Goal: Find contact information: Find contact information

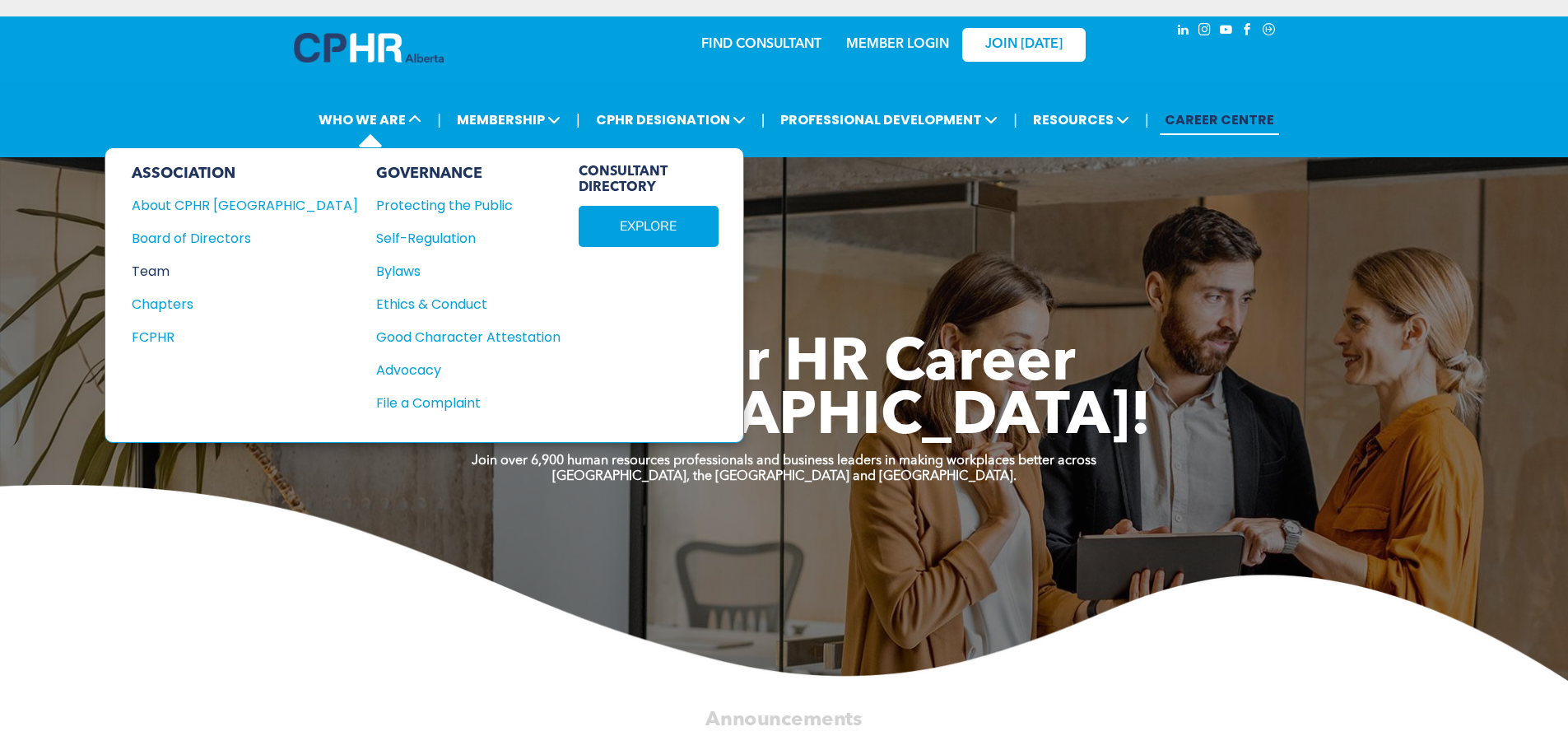
click at [157, 269] on div "Team" at bounding box center [233, 271] width 204 height 21
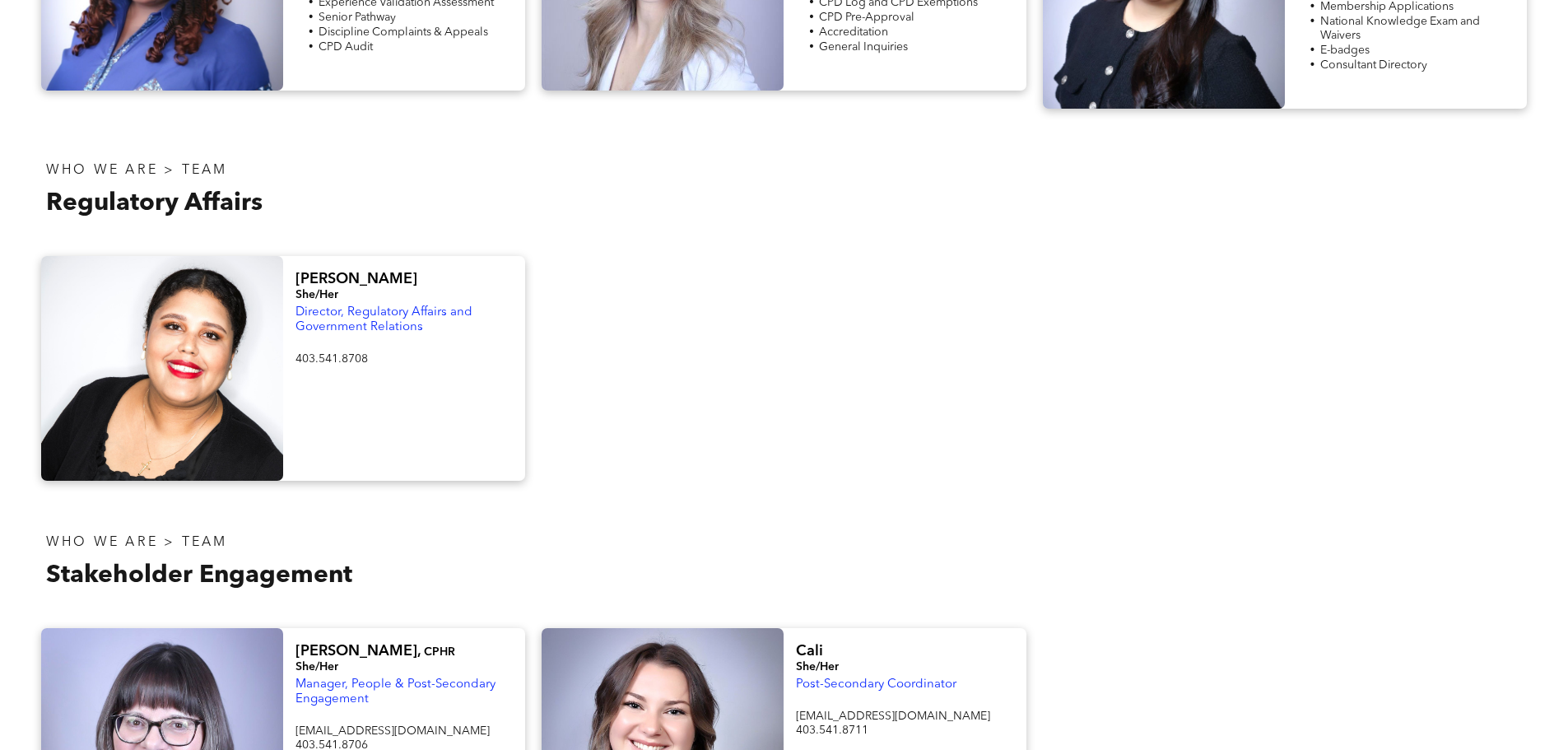
scroll to position [823, 0]
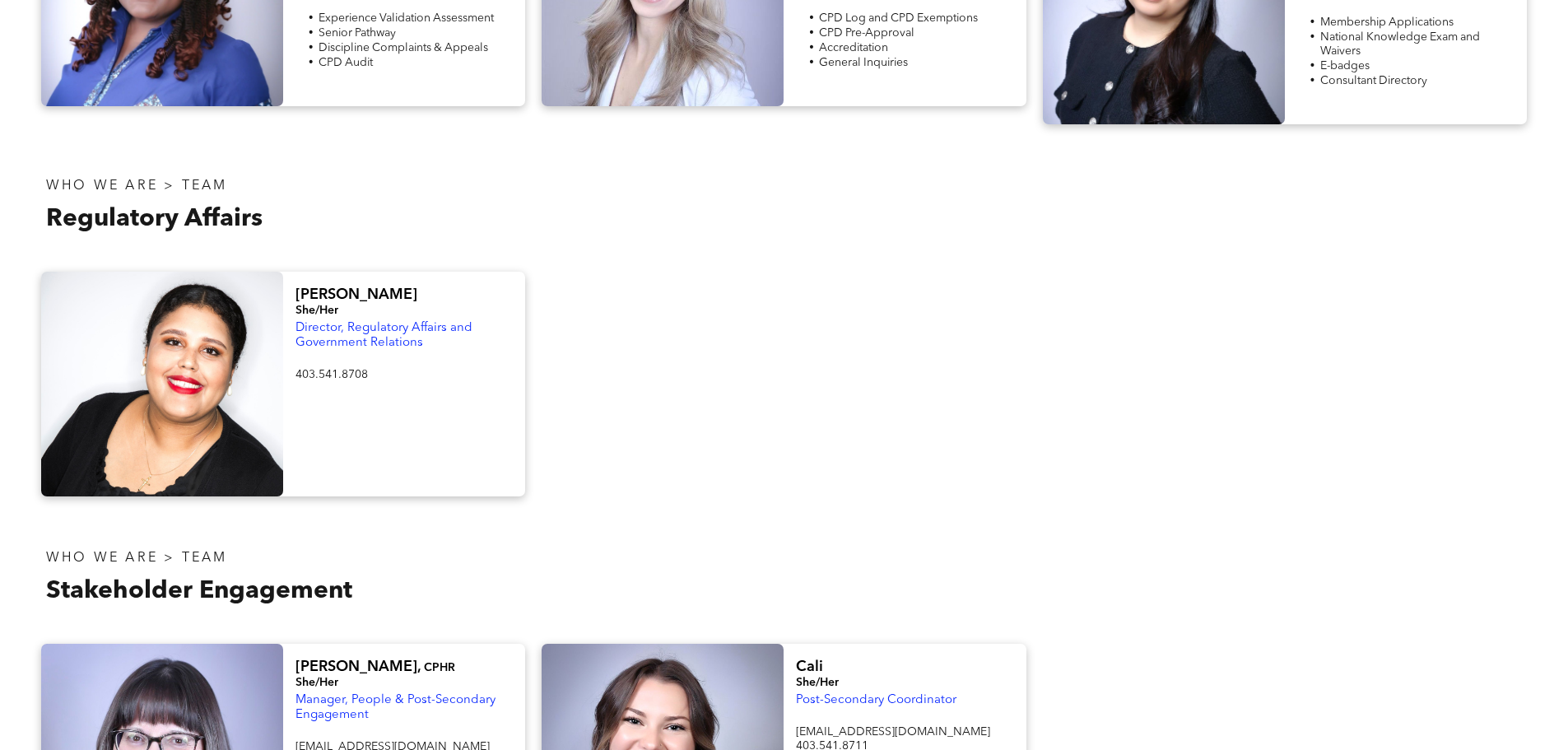
click at [539, 187] on div "WHO WE ARE > TEAM" at bounding box center [408, 186] width 725 height 19
click at [168, 348] on div at bounding box center [162, 384] width 242 height 225
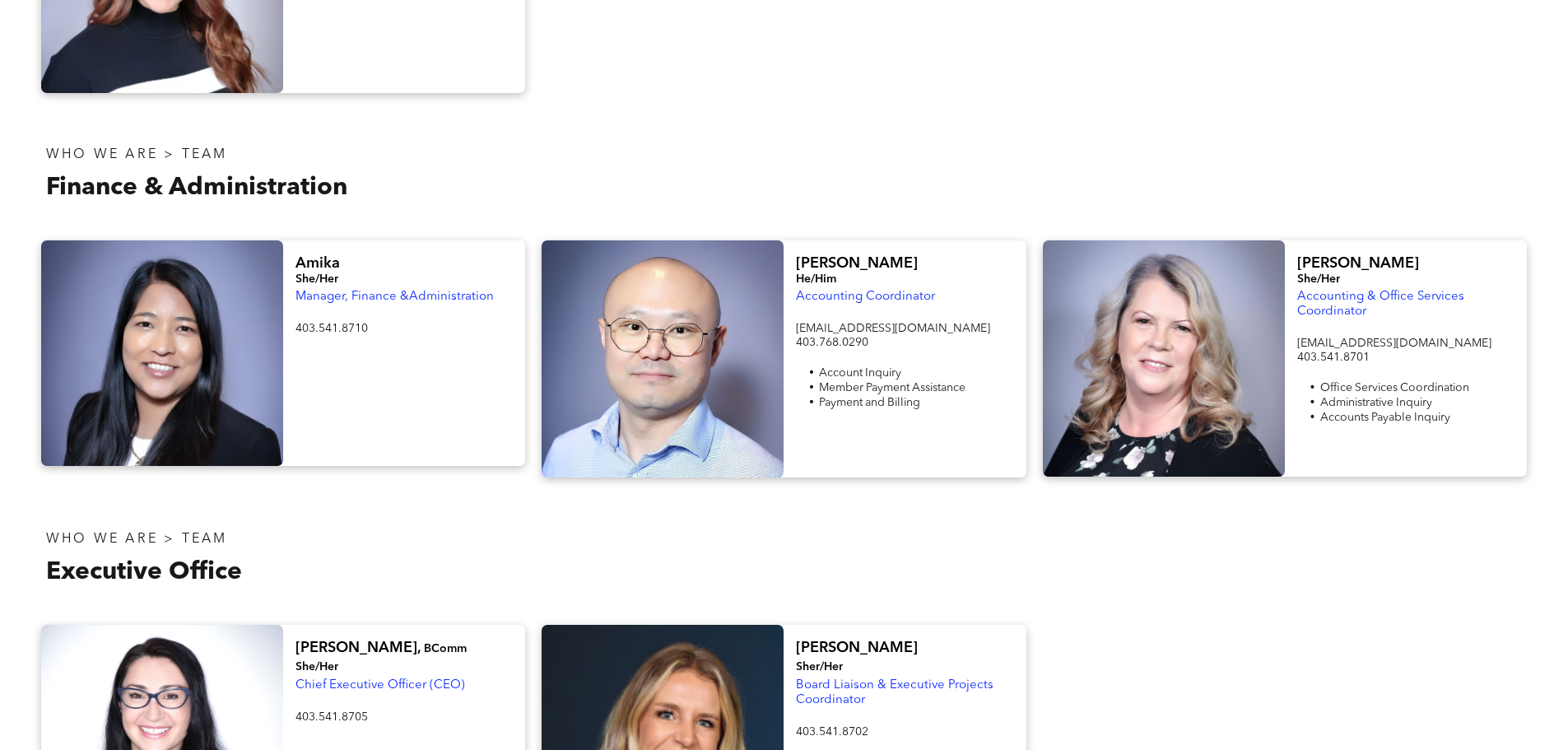
scroll to position [2387, 0]
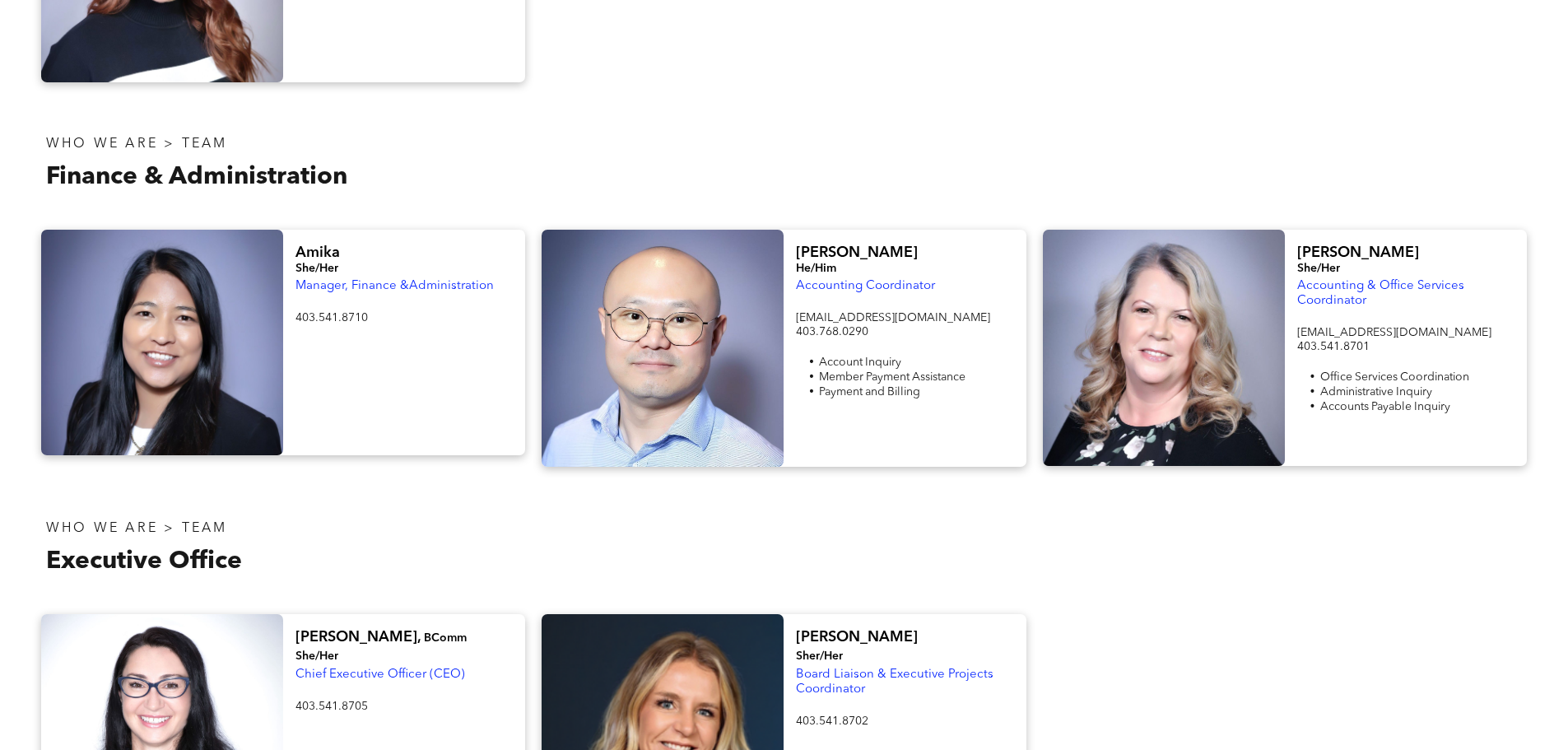
click at [530, 214] on div "Amika She/Her Manager, Finance &Administration 403.541.8710 ﻿ [PERSON_NAME]/Him…" at bounding box center [784, 348] width 1568 height 270
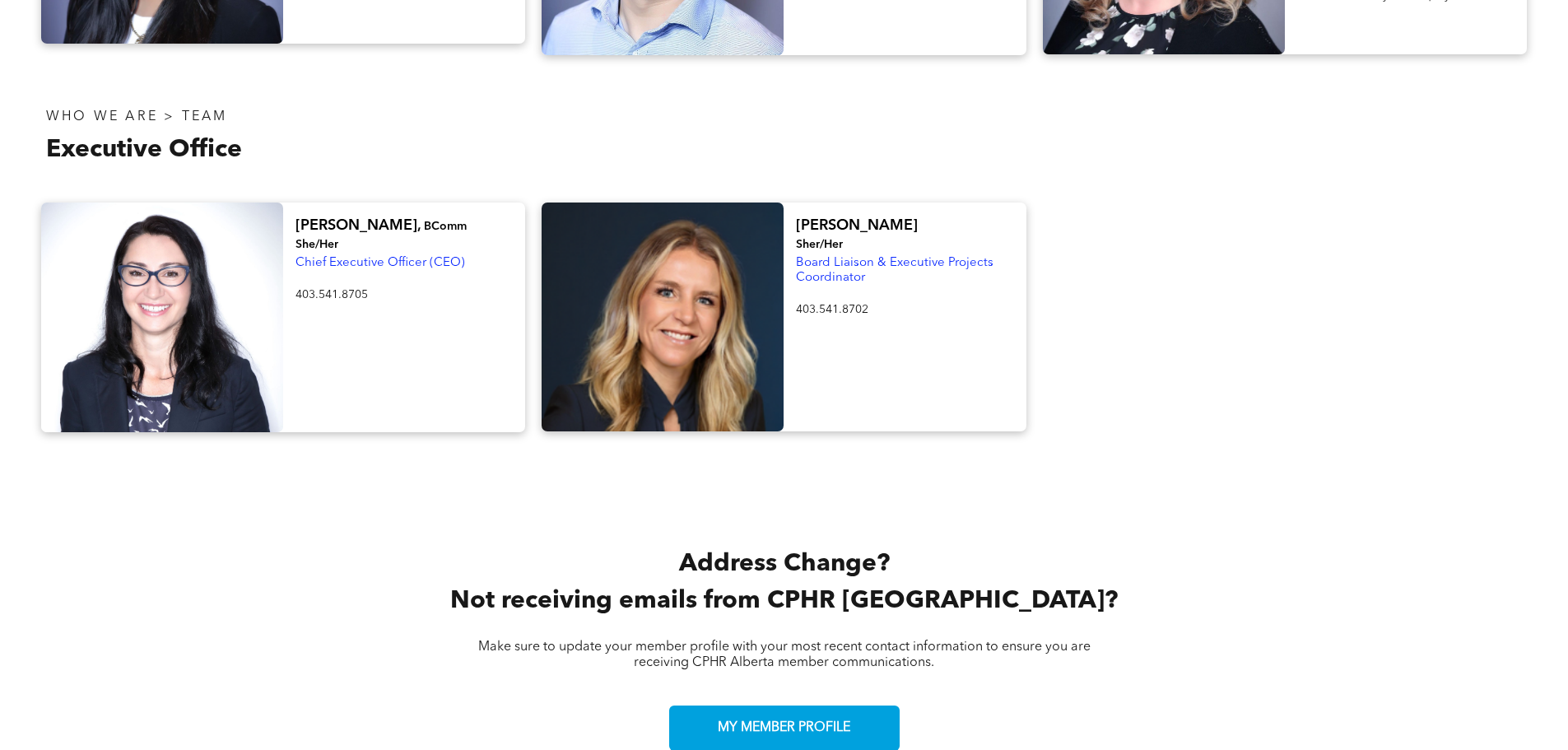
scroll to position [3211, 0]
